Goal: Task Accomplishment & Management: Use online tool/utility

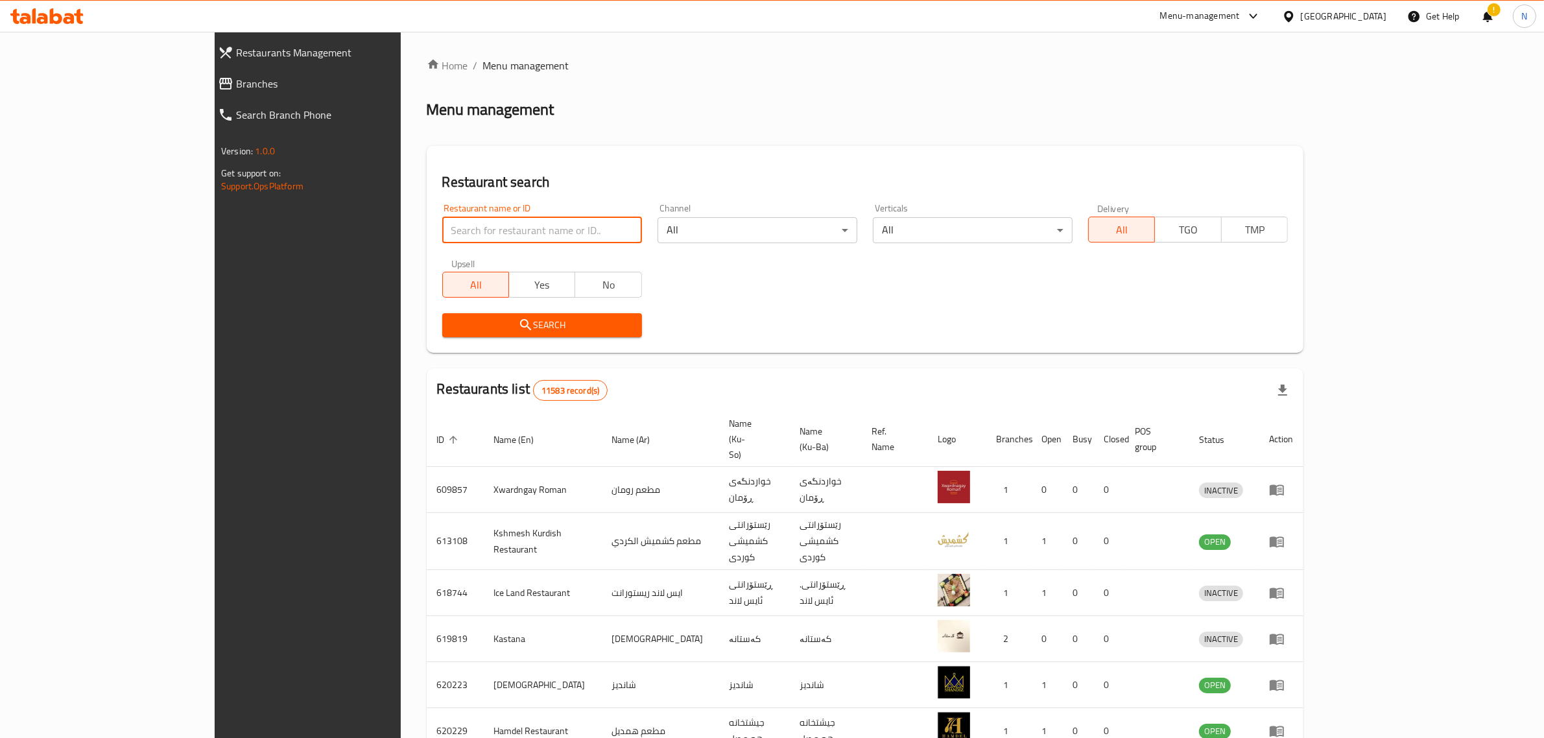
click at [513, 230] on input "search" at bounding box center [542, 230] width 200 height 26
paste input "GRTIB68CE37C 959232"
click at [434, 255] on div "Upsell All Yes No" at bounding box center [541, 278] width 215 height 54
click at [445, 218] on input "GRTIB68CE37C 959232" at bounding box center [542, 230] width 200 height 26
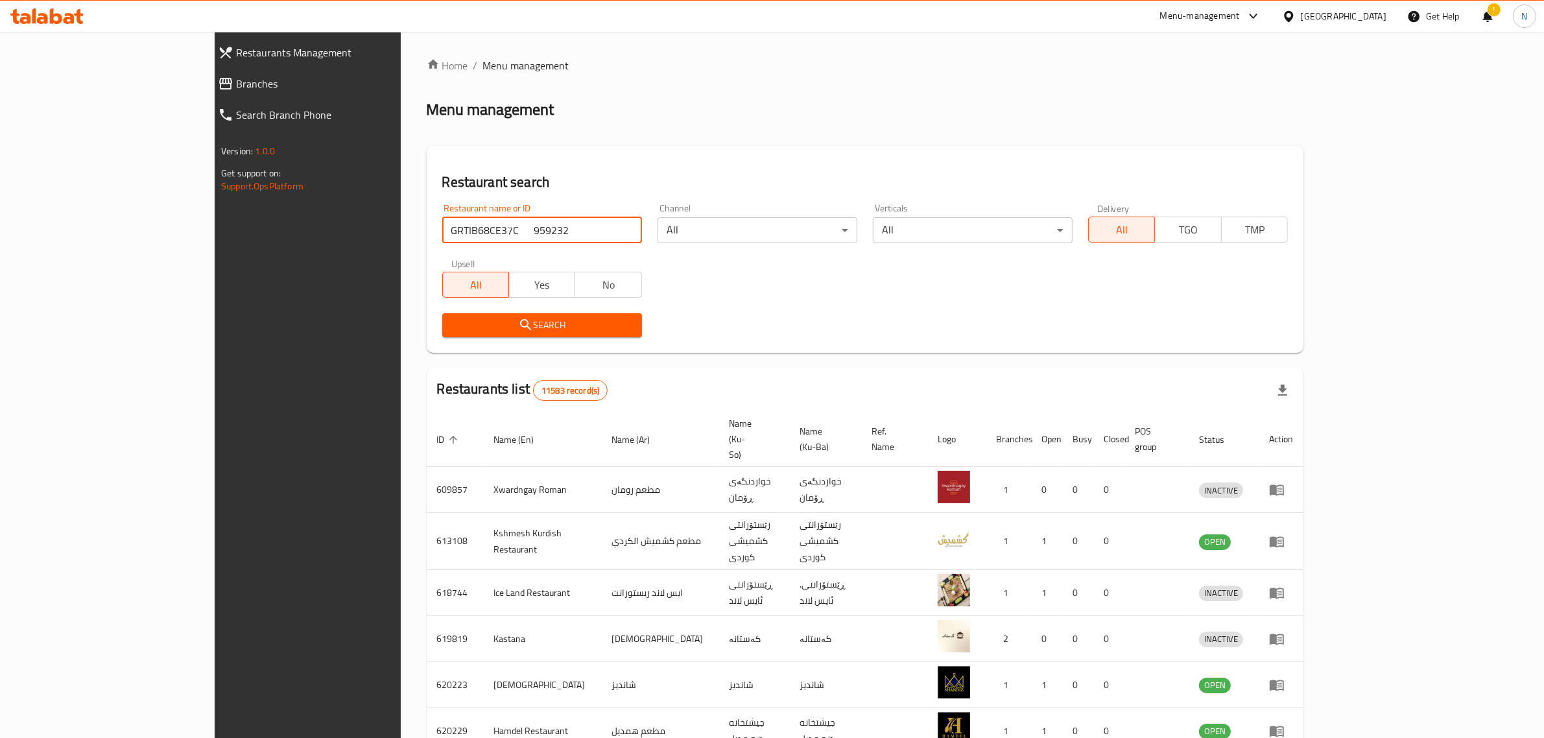
click at [445, 218] on input "GRTIB68CE37C 959232" at bounding box center [542, 230] width 200 height 26
paste input "705919"
type input "705919"
click at [521, 336] on button "Search" at bounding box center [542, 325] width 200 height 24
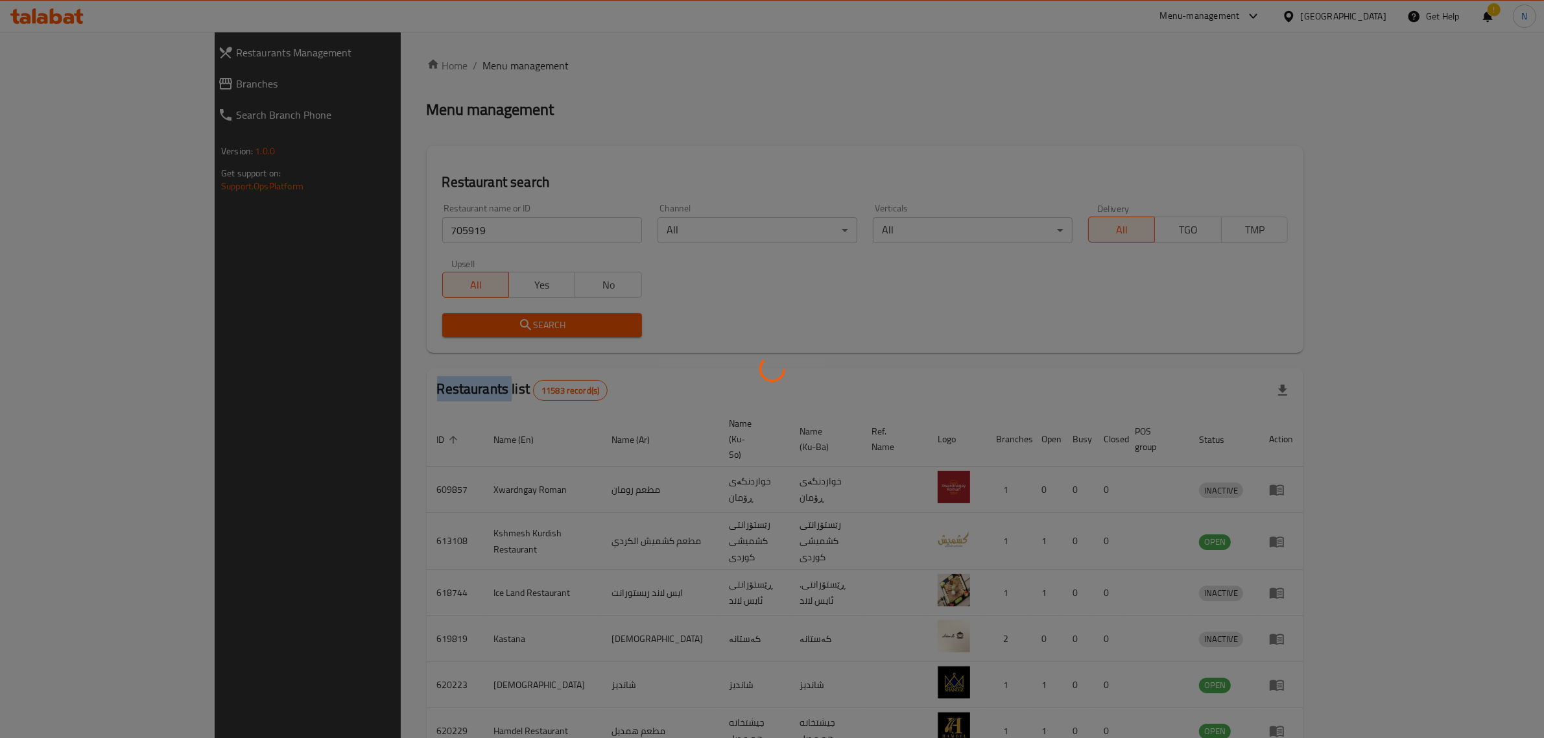
click at [521, 336] on div at bounding box center [772, 369] width 1544 height 738
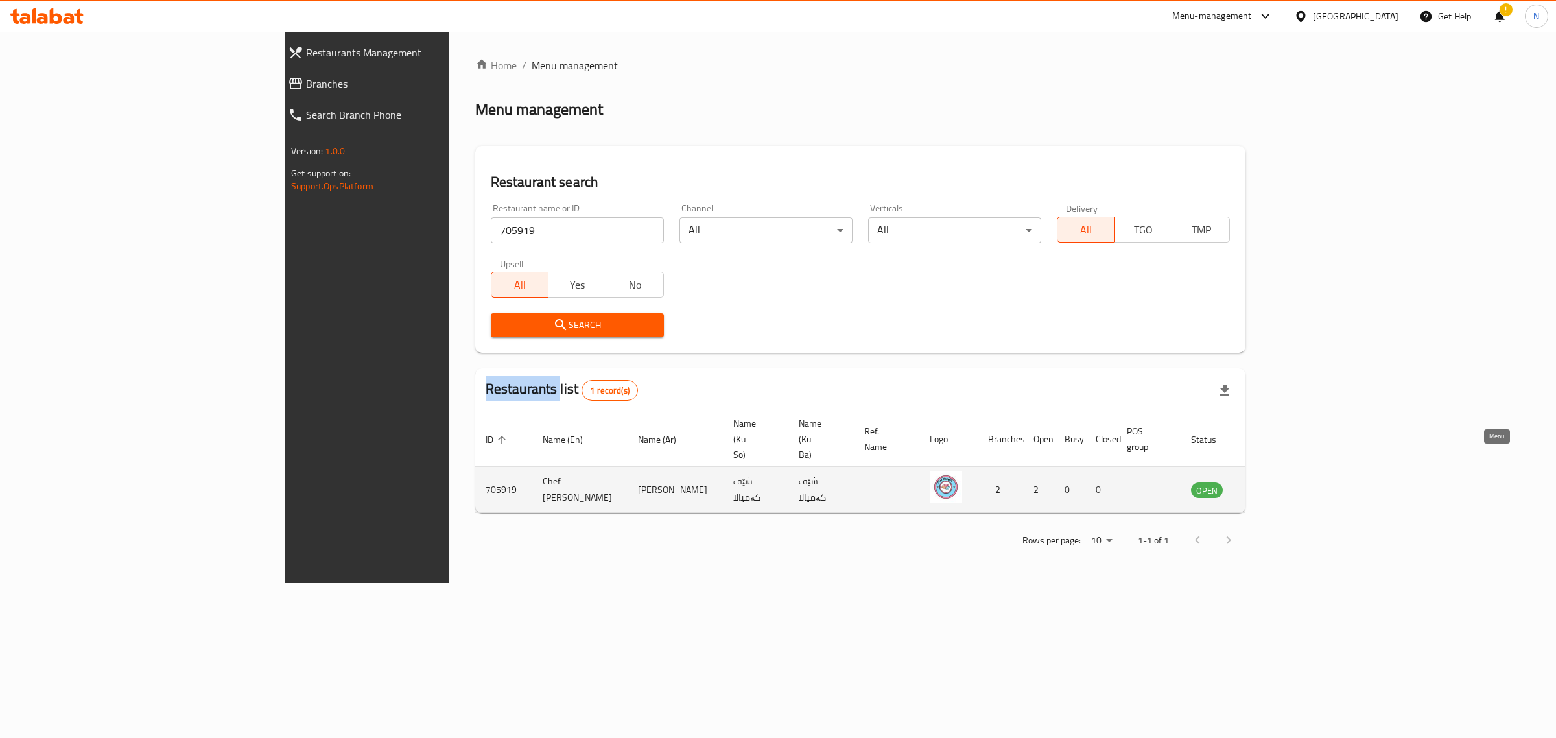
click at [1275, 482] on icon "enhanced table" at bounding box center [1267, 490] width 16 height 16
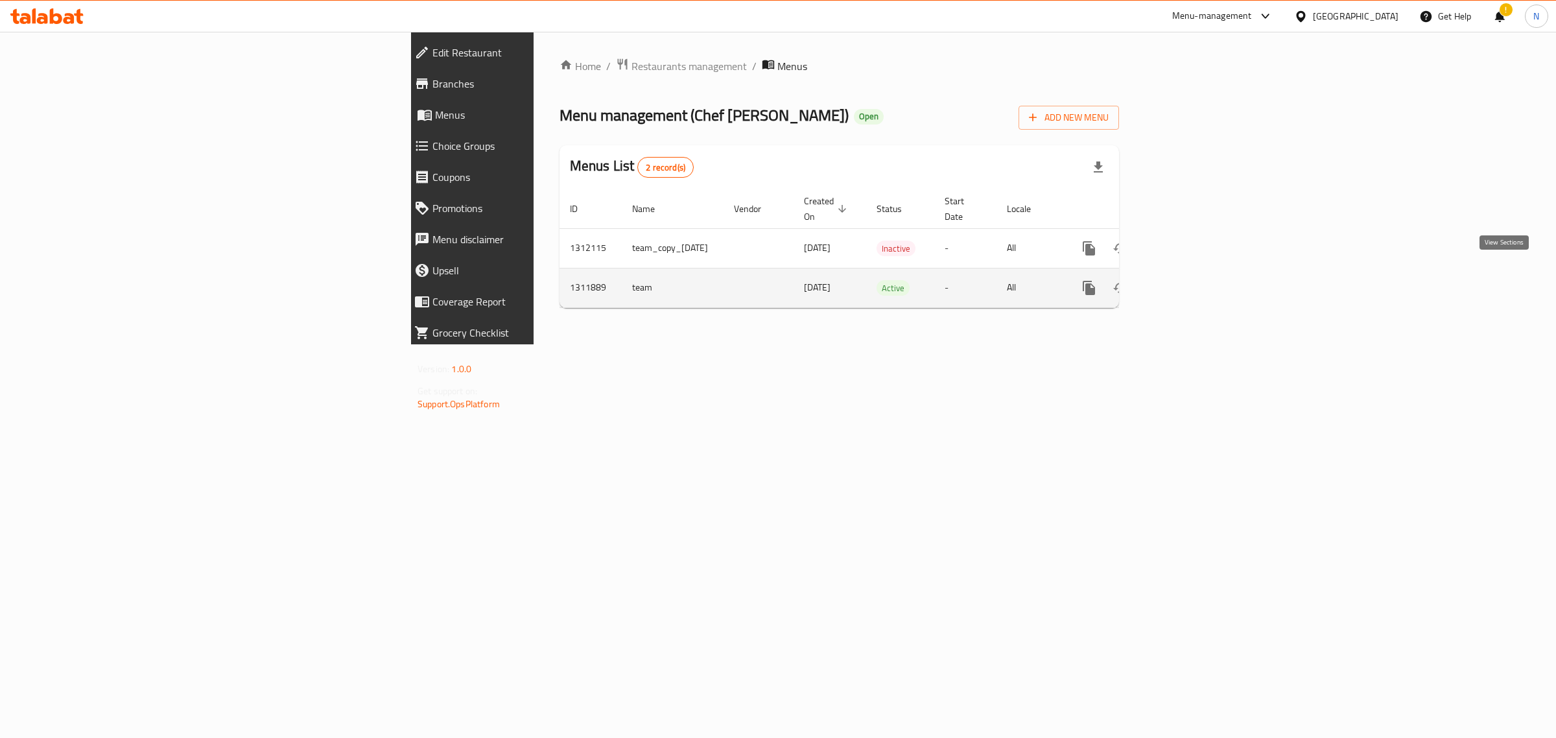
click at [1188, 282] on icon "enhanced table" at bounding box center [1183, 288] width 12 height 12
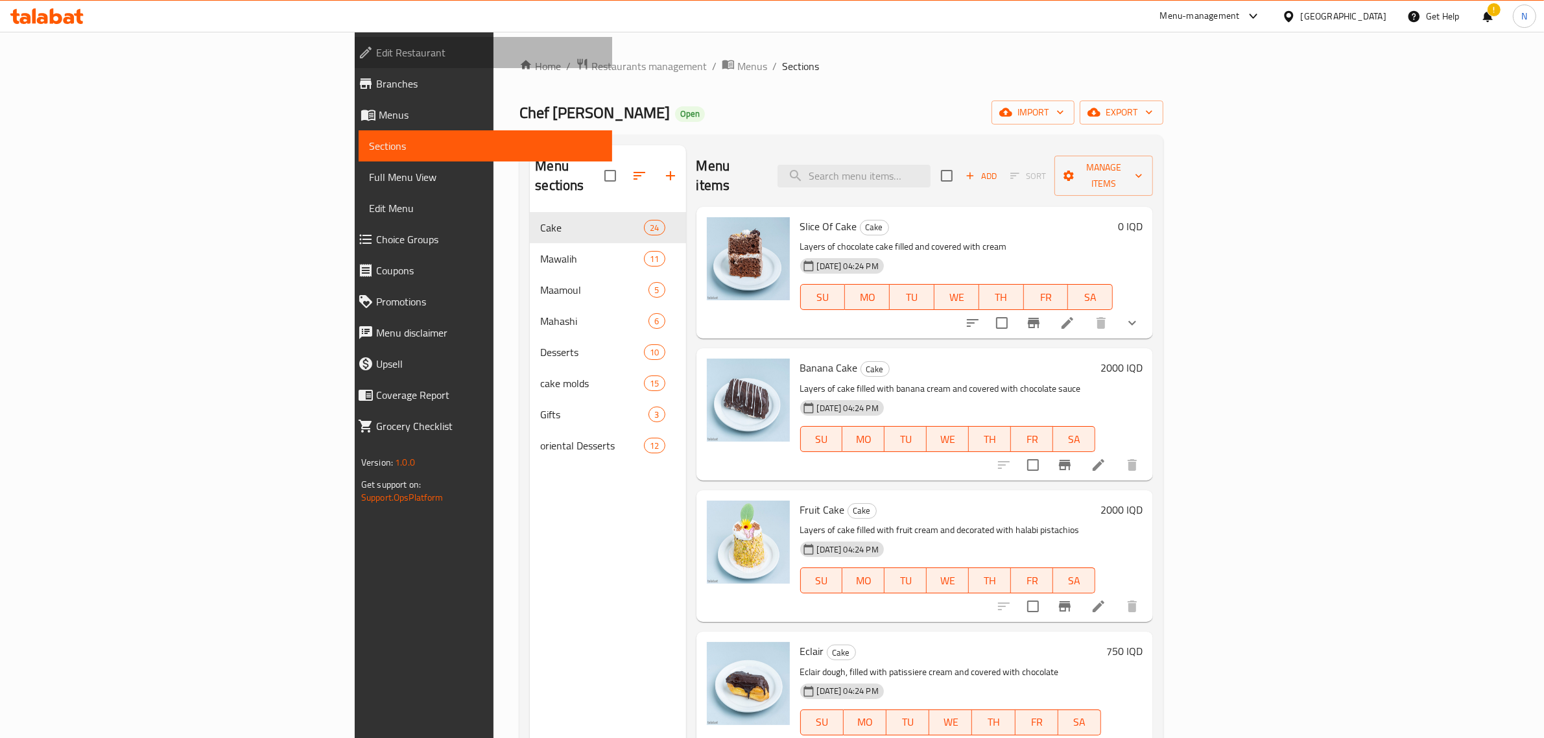
click at [347, 43] on link "Edit Restaurant" at bounding box center [479, 52] width 265 height 31
